Goal: Obtain resource: Obtain resource

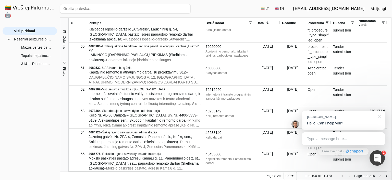
click at [97, 8] on input "search" at bounding box center [125, 8] width 131 height 9
paste input "• 4062958"
type input "• 4062958"
click at [182, 9] on button "Ieškoti" at bounding box center [181, 8] width 20 height 9
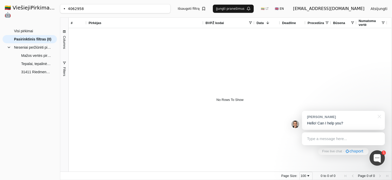
drag, startPoint x: 85, startPoint y: 8, endPoint x: 53, endPoint y: 8, distance: 32.4
click at [53, 8] on div "🇱🇹 ViešiejiPirkimai .AI 🤖 lauraskoroliov@gmail.com Atsijungti Group Visi pirkim…" at bounding box center [196, 90] width 392 height 180
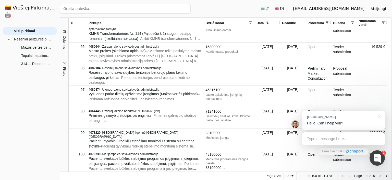
click at [381, 174] on span "Next Page" at bounding box center [380, 175] width 4 height 4
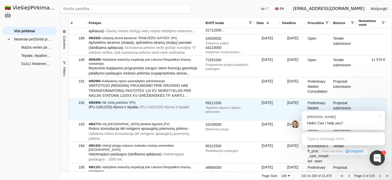
click at [144, 106] on span "– (PU-13912/25) Alyvos ir tepalai" at bounding box center [163, 107] width 51 height 4
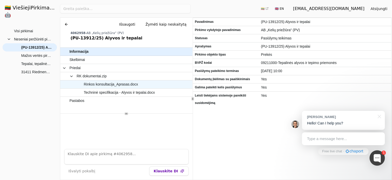
click at [102, 83] on span "Rinkos konsultacija_Aprasas.docx" at bounding box center [111, 83] width 54 height 7
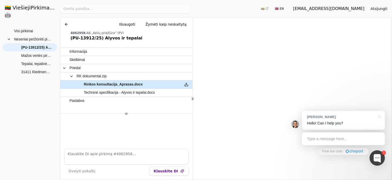
click at [187, 84] on button at bounding box center [186, 83] width 8 height 7
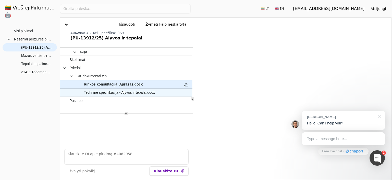
click at [134, 92] on span "Techninė specifikacija - Alyvos ir tepalai.docx" at bounding box center [119, 92] width 71 height 7
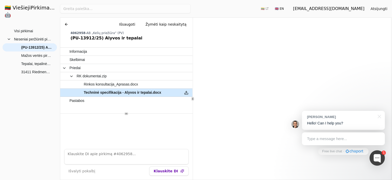
click at [186, 92] on button at bounding box center [186, 92] width 8 height 7
